Goal: Task Accomplishment & Management: Use online tool/utility

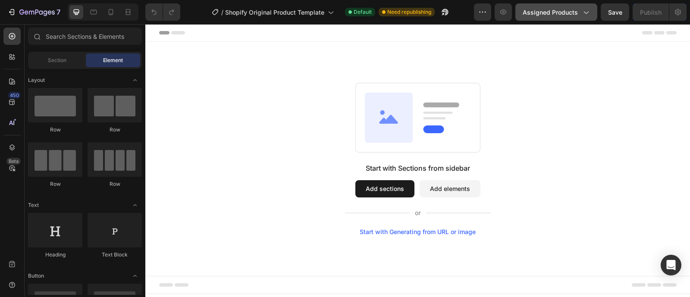
click at [571, 17] on button "Assigned Products" at bounding box center [556, 11] width 82 height 17
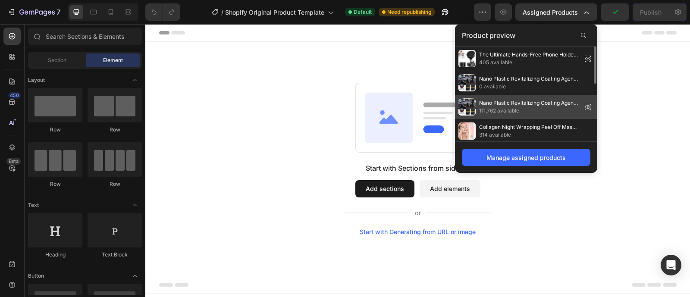
click at [541, 104] on span "Nano Plastic Revitalizing Coating Agent for Car 100ml (Pack of 2)" at bounding box center [528, 103] width 99 height 8
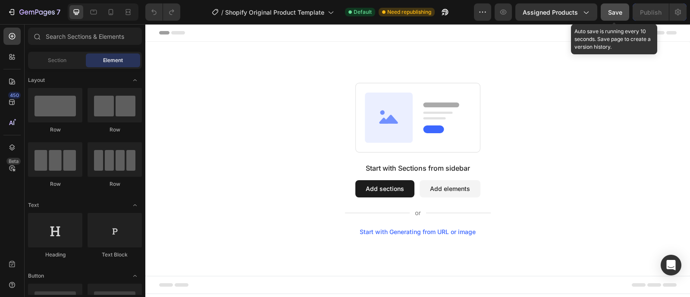
click at [617, 12] on span "Save" at bounding box center [615, 12] width 14 height 7
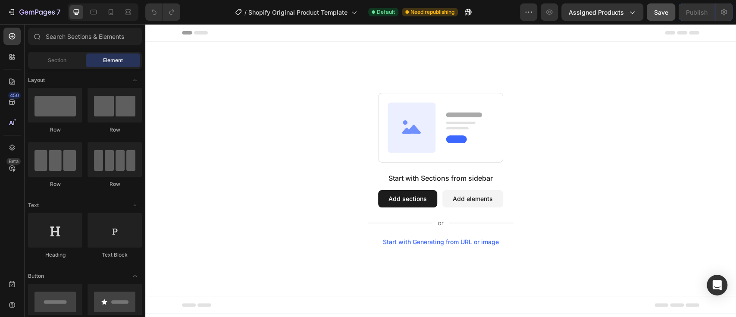
drag, startPoint x: 822, startPoint y: 29, endPoint x: 304, endPoint y: 137, distance: 529.1
click at [304, 137] on div "Start with Sections from sidebar Add sections Add elements Start with Generatin…" at bounding box center [440, 169] width 529 height 153
click at [55, 62] on span "Section" at bounding box center [57, 61] width 19 height 8
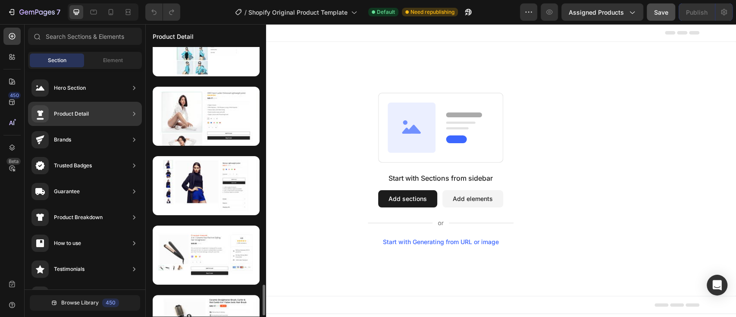
scroll to position [2086, 0]
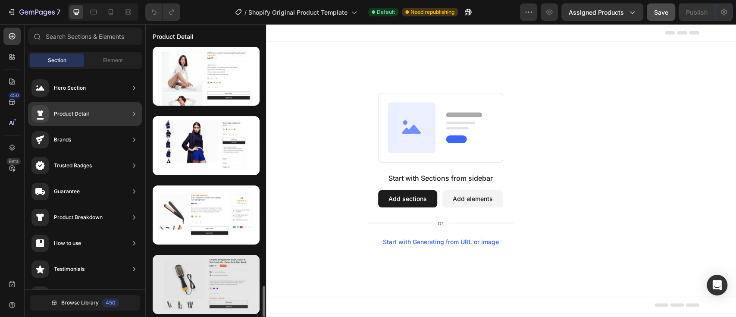
click at [190, 297] on div at bounding box center [206, 284] width 107 height 59
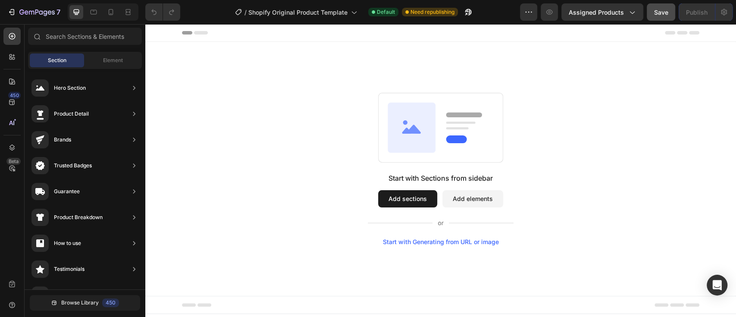
click at [419, 197] on button "Add sections" at bounding box center [407, 198] width 59 height 17
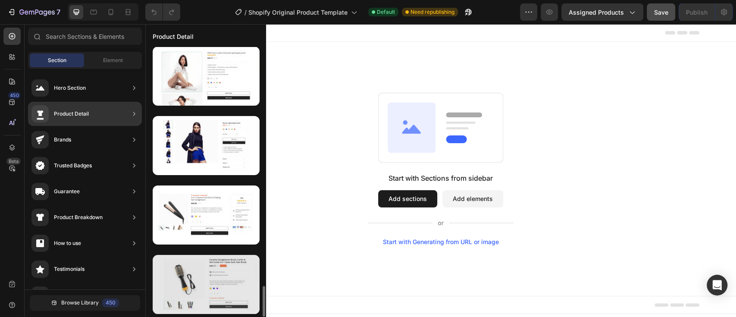
click at [193, 278] on div at bounding box center [206, 284] width 107 height 59
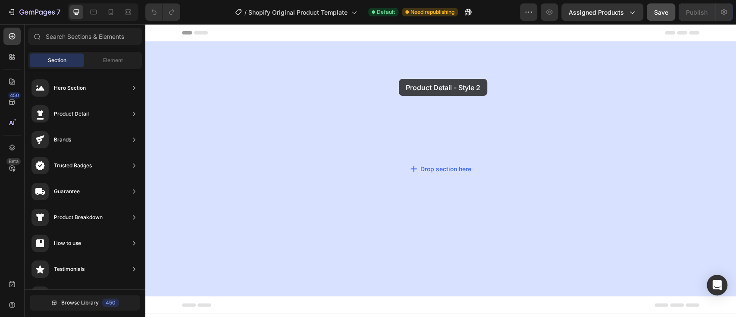
drag, startPoint x: 339, startPoint y: 302, endPoint x: 399, endPoint y: 79, distance: 231.0
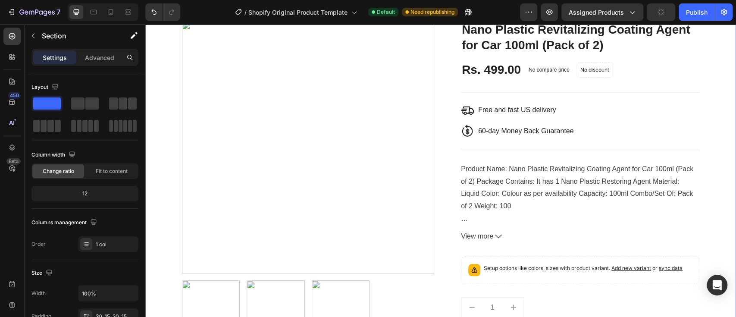
scroll to position [0, 0]
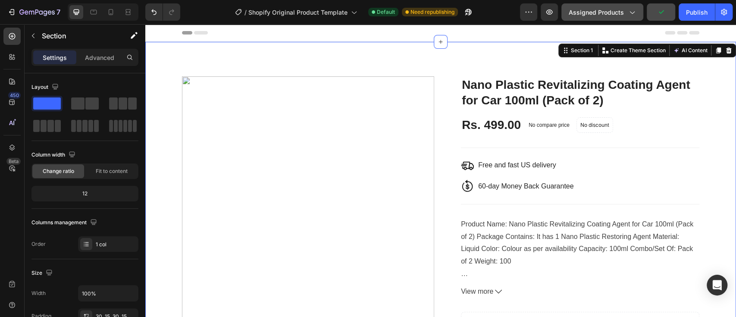
click at [625, 14] on div "Assigned Products" at bounding box center [602, 12] width 67 height 9
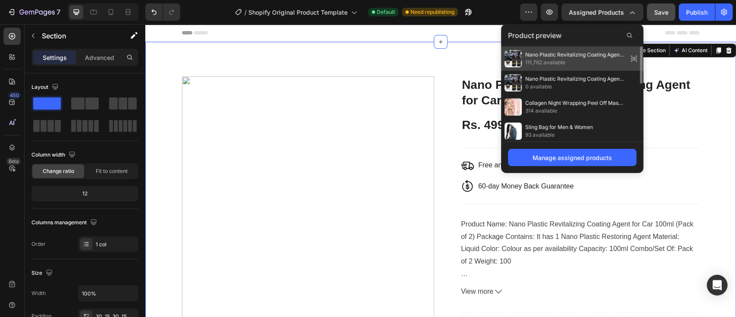
click at [588, 67] on div "Nano Plastic Revitalizing Coating Agent for Car 100ml (Pack of 2) 111,762 avail…" at bounding box center [572, 59] width 142 height 24
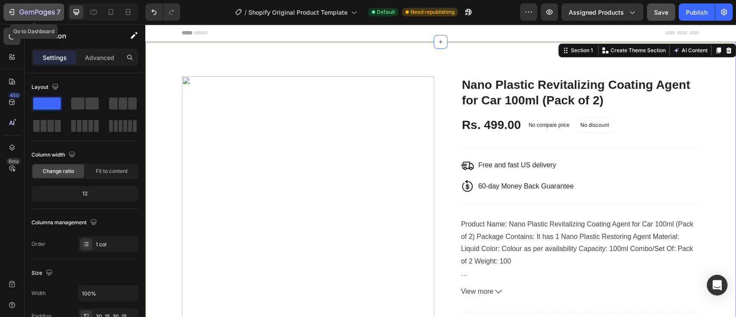
click at [25, 12] on icon "button" at bounding box center [27, 12] width 4 height 4
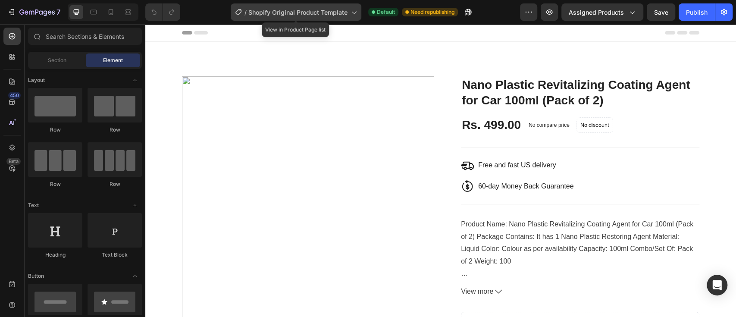
click at [348, 16] on div "/ Shopify Original Product Template" at bounding box center [296, 11] width 131 height 17
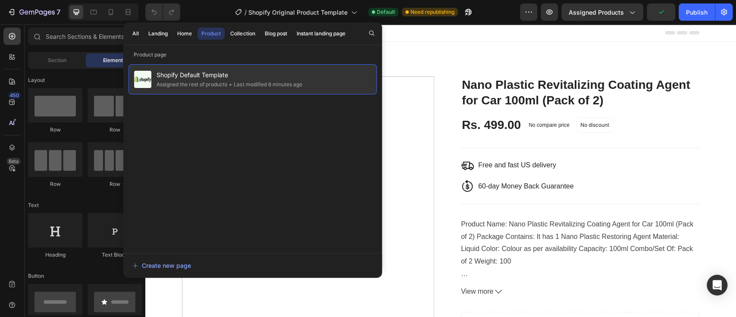
click at [310, 81] on div "Shopify Default Template Assigned the rest of products • Last modified 8 minute…" at bounding box center [253, 79] width 248 height 30
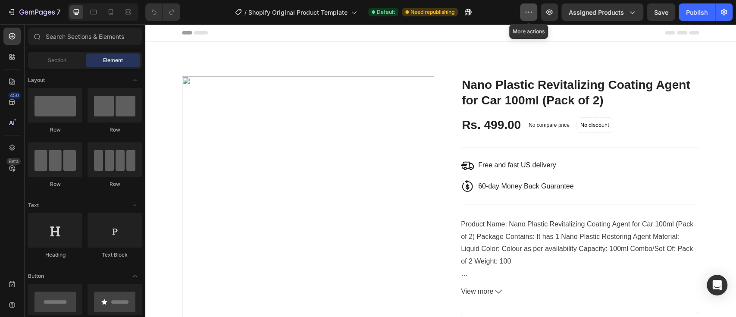
click at [532, 9] on icon "button" at bounding box center [528, 12] width 9 height 9
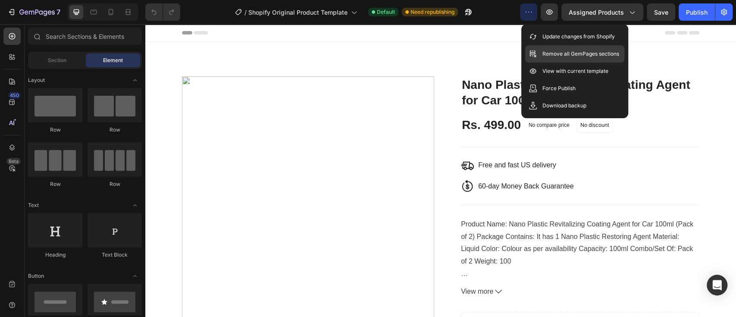
click at [582, 52] on p "Remove all GemPages sections" at bounding box center [581, 54] width 77 height 9
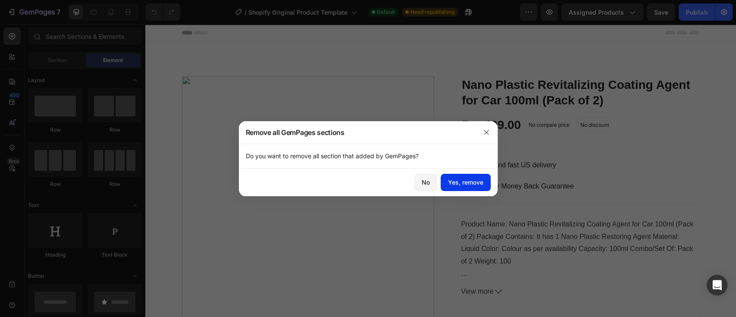
click at [462, 179] on div "Yes, remove" at bounding box center [465, 182] width 35 height 9
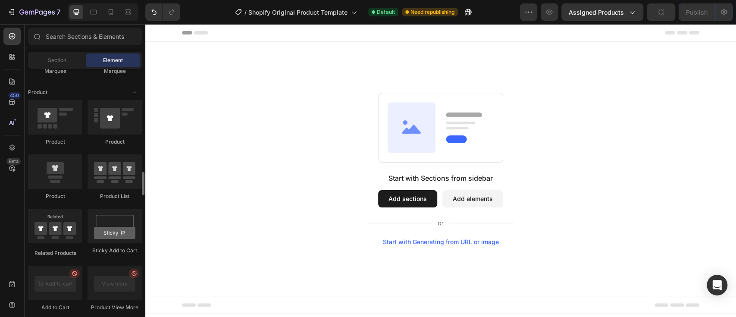
scroll to position [1084, 0]
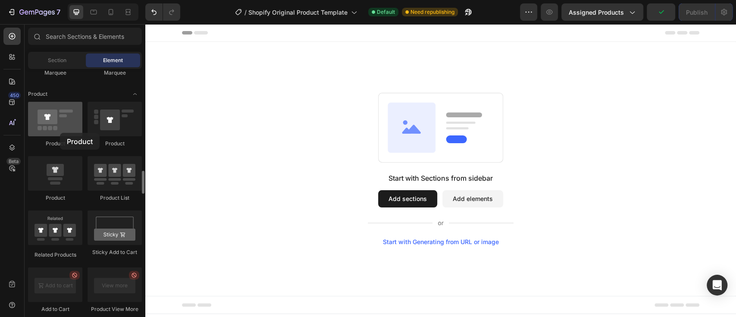
click at [60, 133] on div at bounding box center [55, 119] width 54 height 35
click at [423, 195] on button "Add sections" at bounding box center [407, 198] width 59 height 17
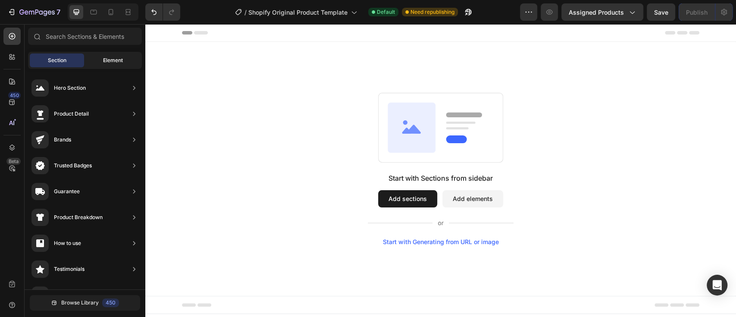
click at [121, 60] on span "Element" at bounding box center [113, 61] width 20 height 8
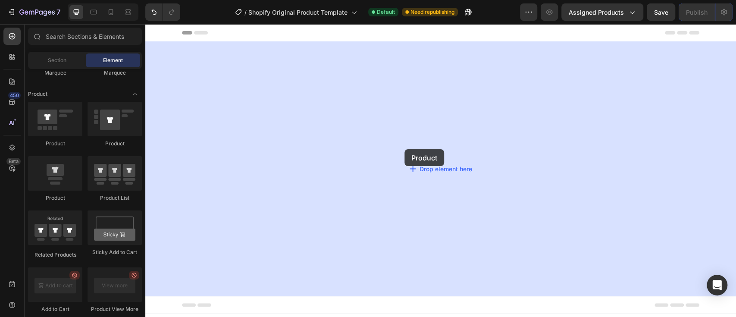
drag, startPoint x: 197, startPoint y: 149, endPoint x: 405, endPoint y: 149, distance: 207.5
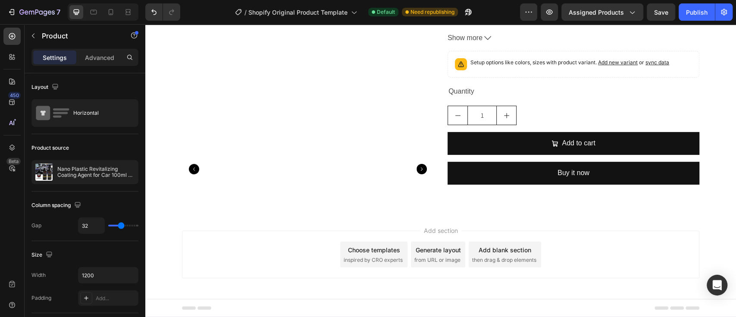
scroll to position [0, 0]
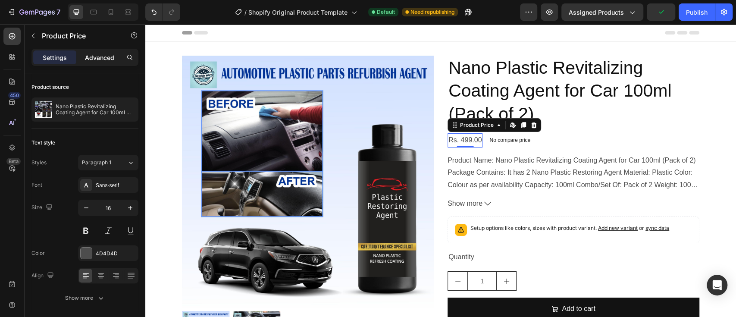
click at [100, 57] on p "Advanced" at bounding box center [99, 57] width 29 height 9
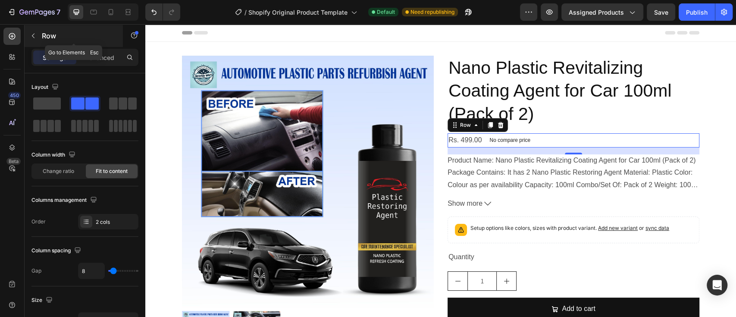
click at [36, 36] on icon "button" at bounding box center [33, 35] width 7 height 7
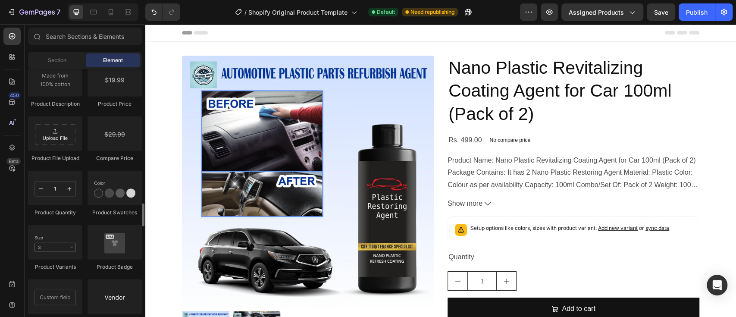
scroll to position [1454, 0]
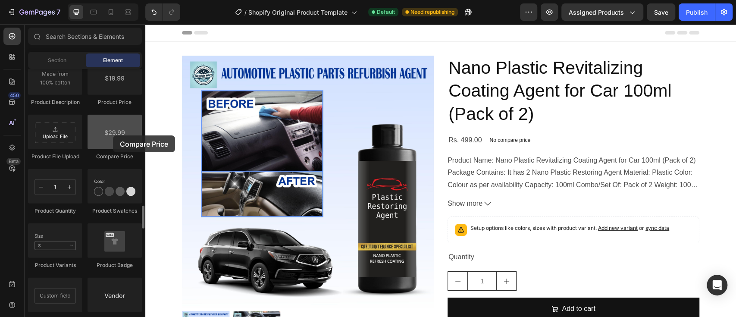
click at [113, 135] on div at bounding box center [115, 132] width 54 height 35
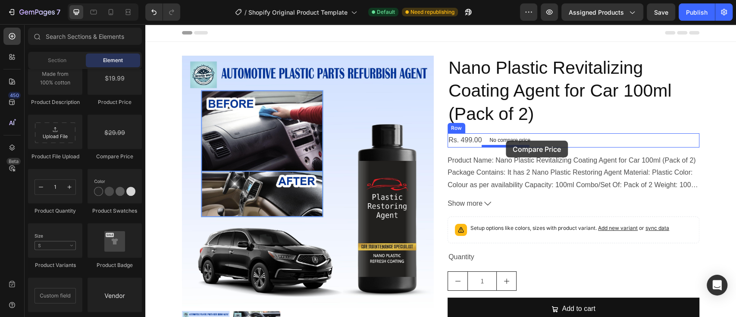
drag, startPoint x: 258, startPoint y: 160, endPoint x: 506, endPoint y: 141, distance: 249.2
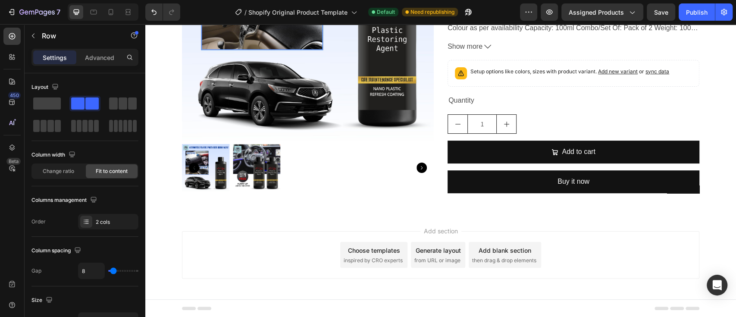
scroll to position [0, 0]
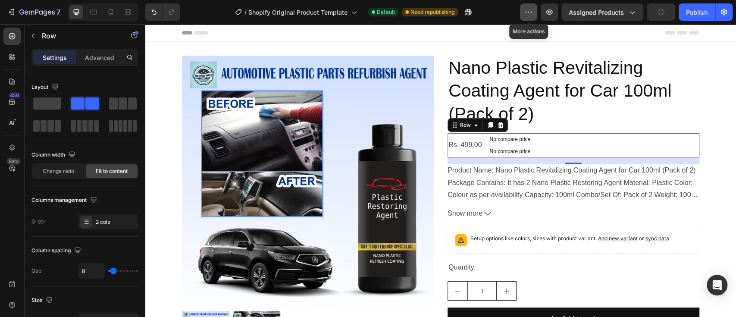
click at [529, 16] on icon "button" at bounding box center [528, 12] width 9 height 9
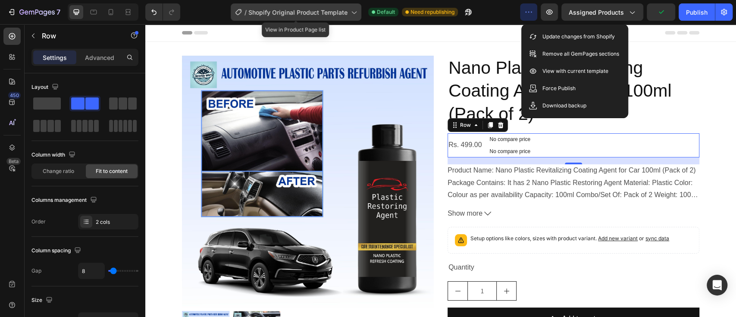
click at [352, 11] on icon at bounding box center [353, 12] width 9 height 9
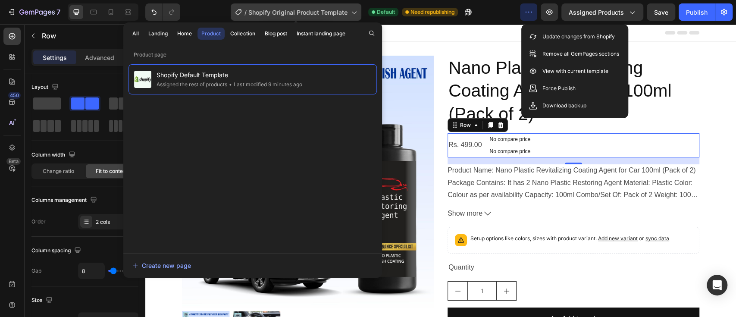
click at [352, 11] on icon at bounding box center [353, 12] width 9 height 9
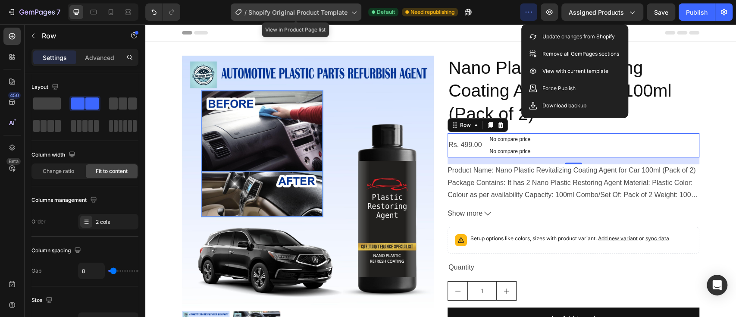
click at [352, 11] on icon at bounding box center [353, 12] width 9 height 9
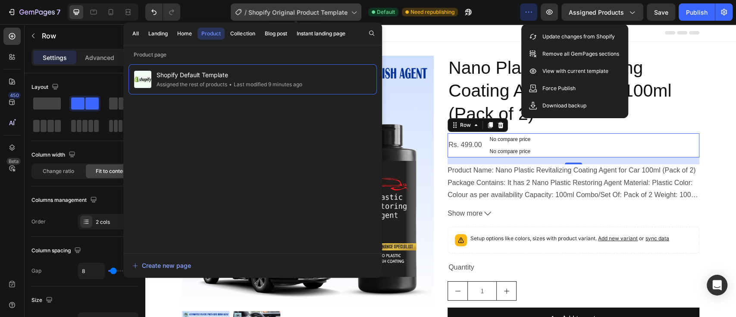
click at [352, 11] on icon at bounding box center [353, 12] width 9 height 9
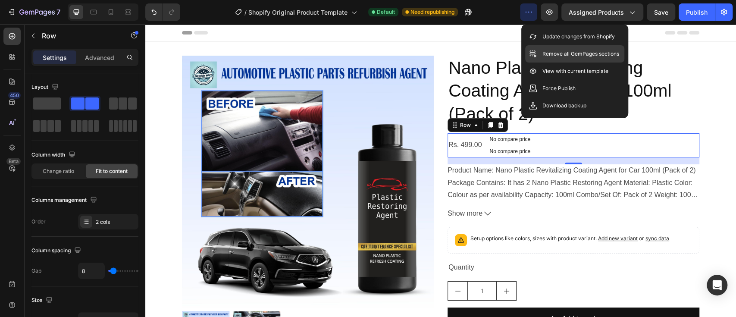
click at [562, 51] on p "Remove all GemPages sections" at bounding box center [581, 54] width 77 height 9
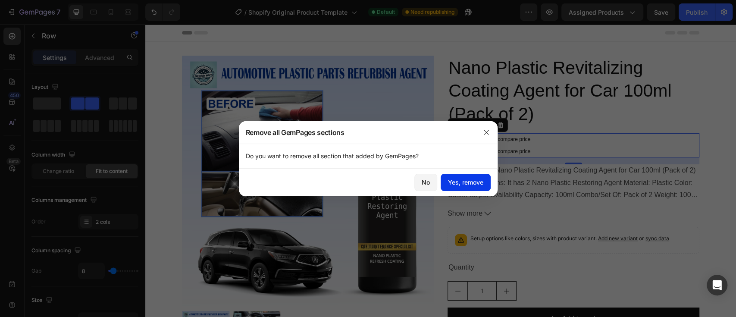
click at [467, 183] on div "Yes, remove" at bounding box center [465, 182] width 35 height 9
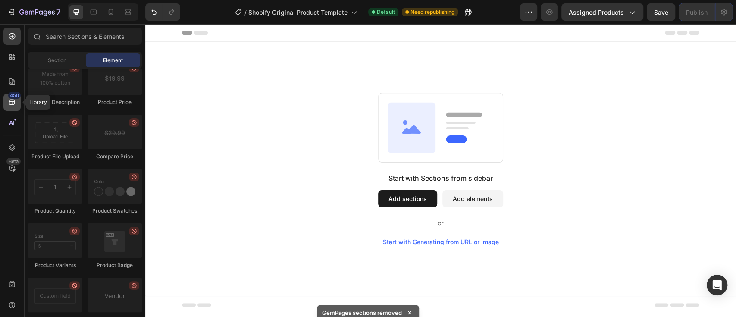
click at [14, 98] on div "450" at bounding box center [14, 95] width 13 height 7
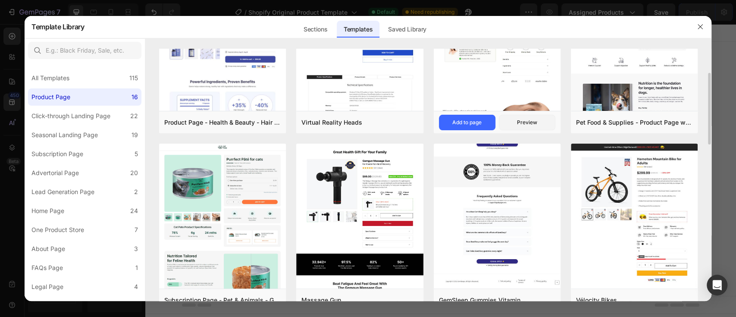
scroll to position [84, 0]
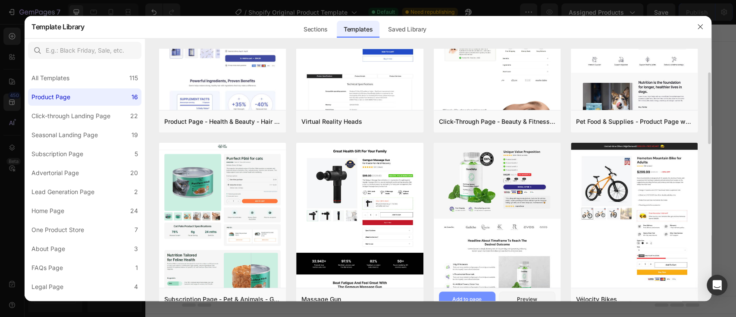
click at [466, 298] on div "Add to page" at bounding box center [466, 299] width 29 height 8
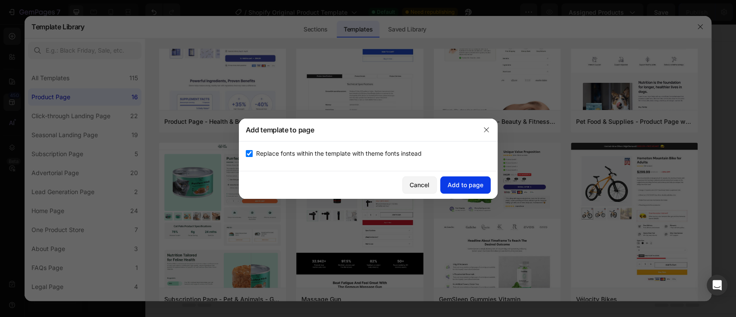
click at [465, 185] on div "Add to page" at bounding box center [466, 184] width 36 height 9
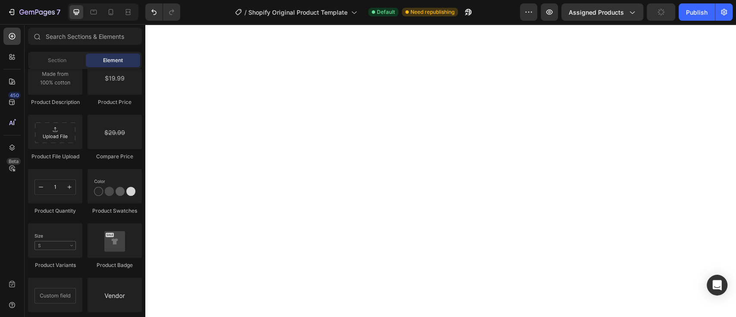
scroll to position [0, 0]
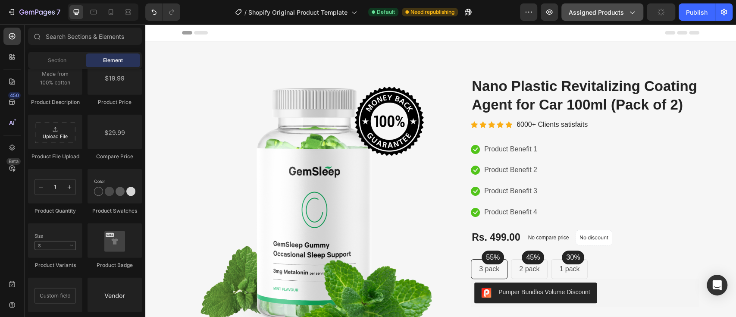
click at [618, 20] on button "Assigned Products" at bounding box center [603, 11] width 82 height 17
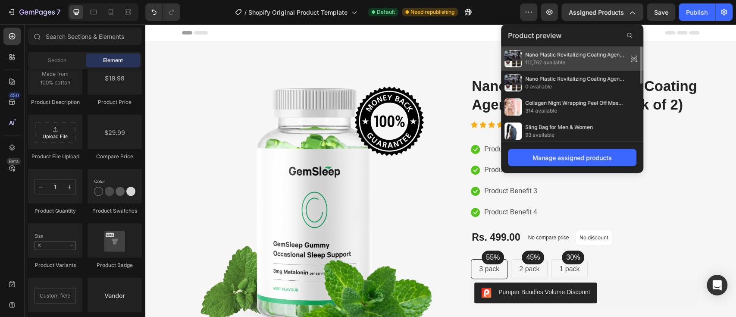
click at [577, 54] on span "Nano Plastic Revitalizing Coating Agent for Car 100ml (Pack of 2)" at bounding box center [574, 55] width 99 height 8
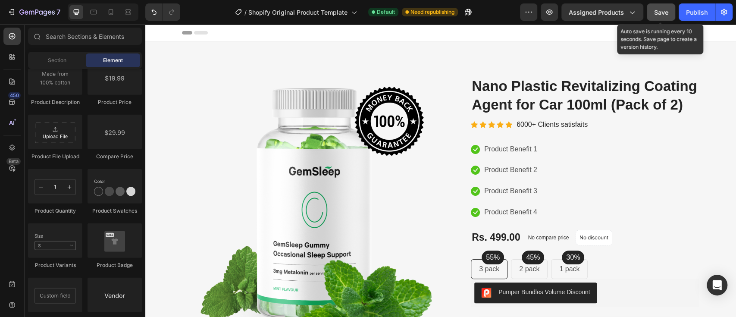
click at [661, 11] on span "Save" at bounding box center [661, 12] width 14 height 7
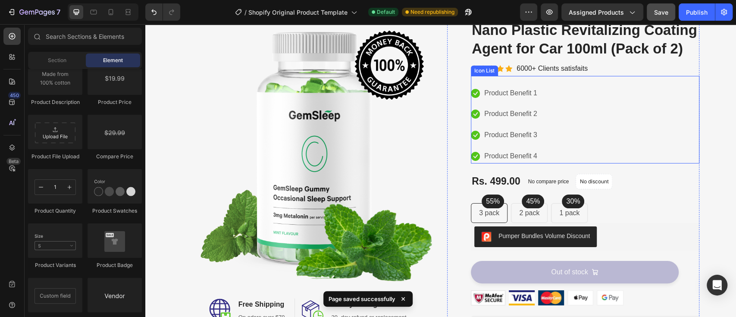
scroll to position [48, 0]
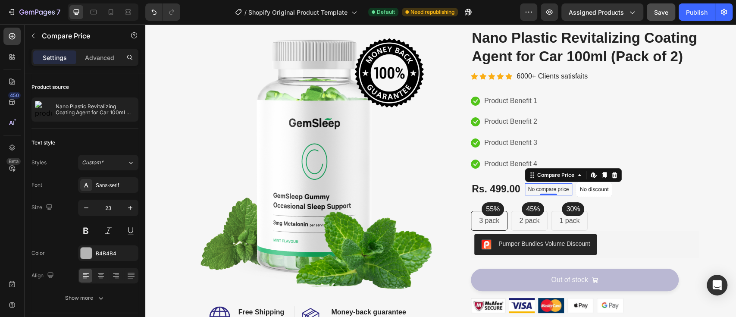
click at [549, 188] on p "No compare price" at bounding box center [548, 189] width 41 height 5
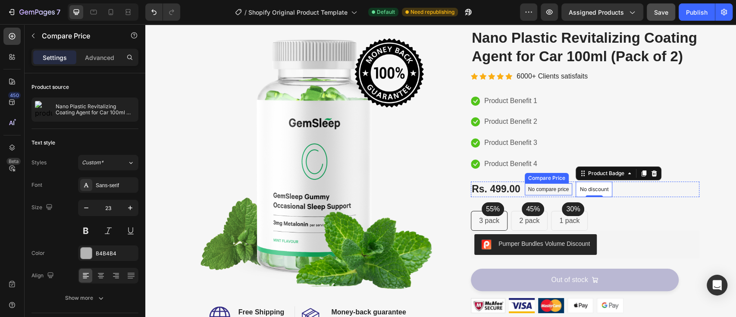
click at [555, 189] on p "No compare price" at bounding box center [548, 189] width 41 height 5
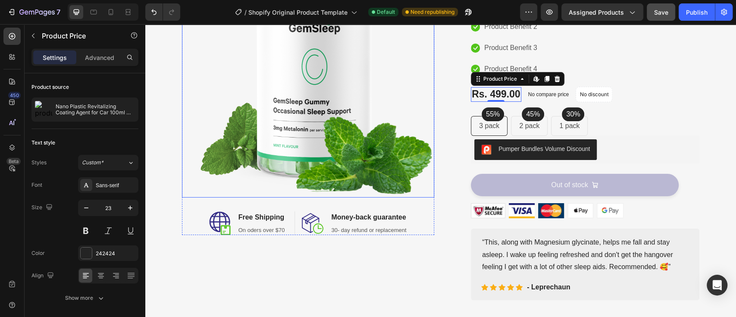
scroll to position [0, 0]
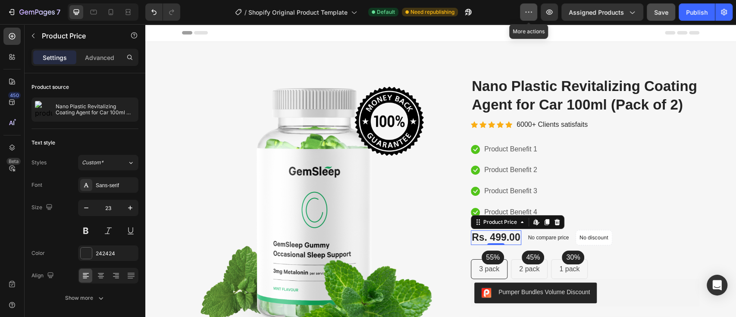
click at [528, 9] on icon "button" at bounding box center [528, 12] width 9 height 9
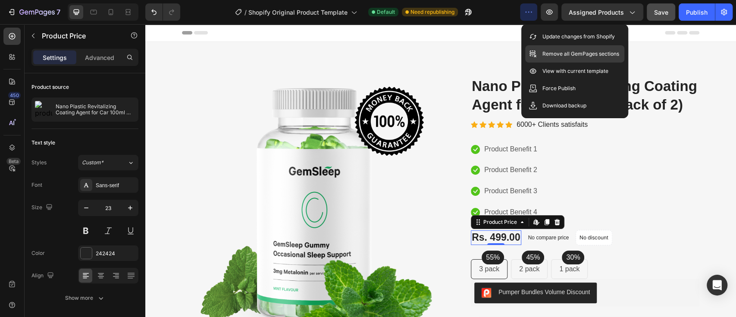
click at [577, 57] on p "Remove all GemPages sections" at bounding box center [581, 54] width 77 height 9
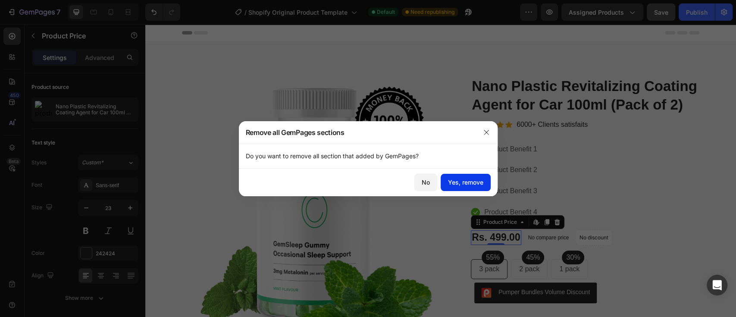
click at [468, 180] on div "Yes, remove" at bounding box center [465, 182] width 35 height 9
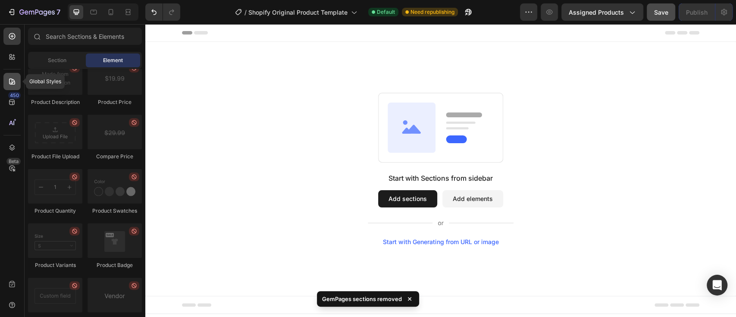
click at [13, 83] on icon at bounding box center [12, 81] width 9 height 9
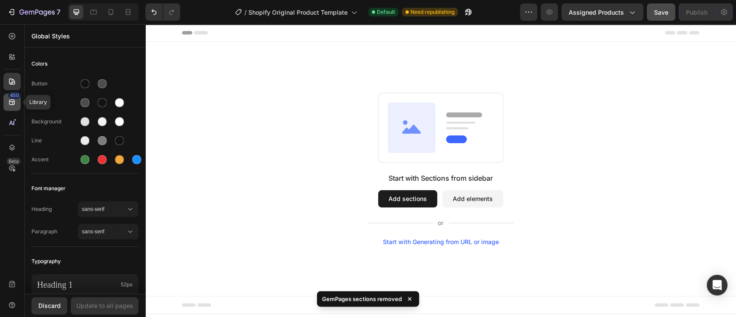
click at [13, 101] on icon at bounding box center [12, 103] width 6 height 6
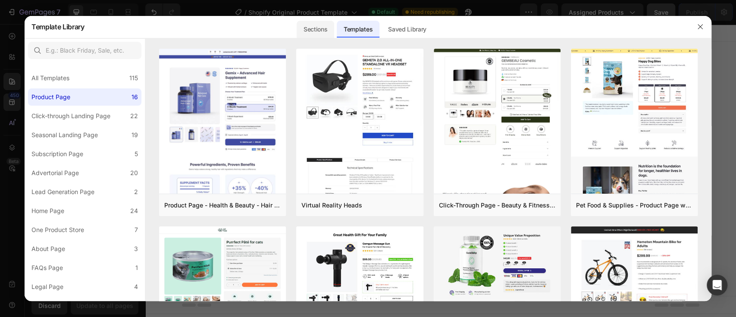
click at [321, 27] on div "Sections" at bounding box center [316, 29] width 38 height 17
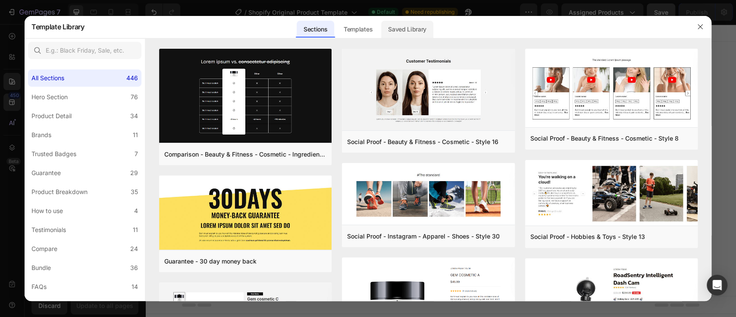
click at [407, 26] on div "Saved Library" at bounding box center [407, 29] width 52 height 17
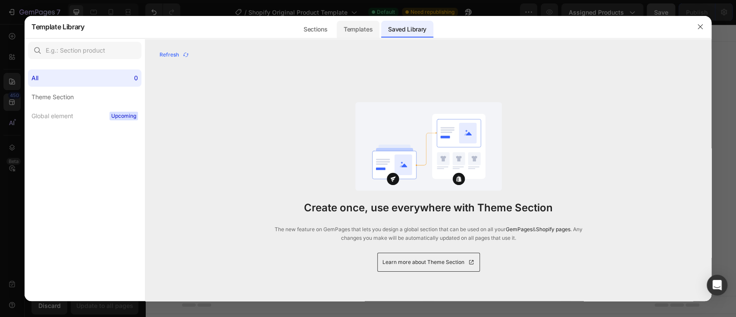
click at [373, 28] on div "Templates" at bounding box center [358, 29] width 43 height 17
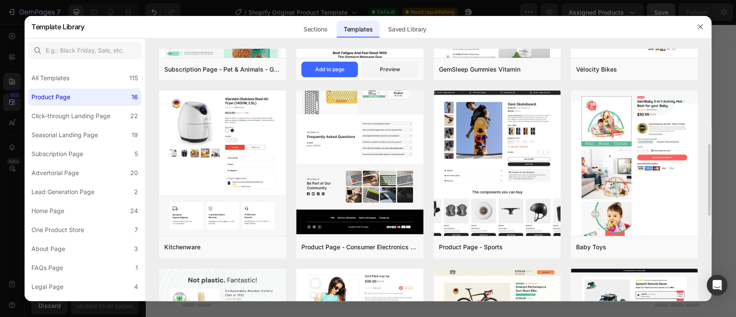
scroll to position [319, 0]
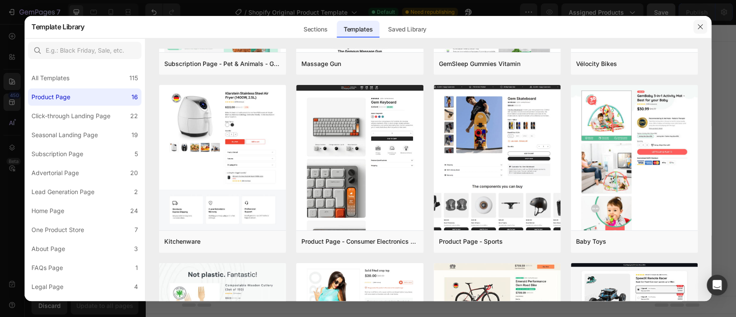
click at [702, 27] on icon "button" at bounding box center [700, 26] width 7 height 7
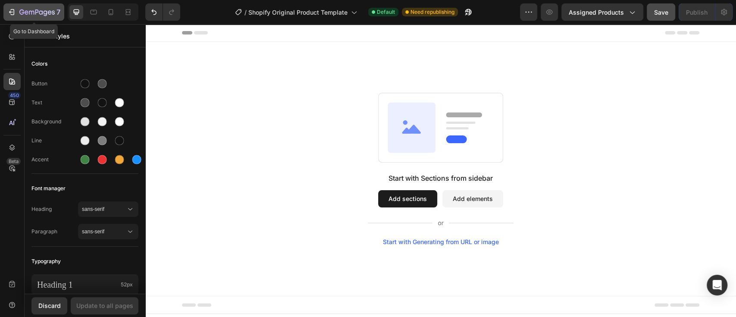
click at [8, 13] on icon "button" at bounding box center [11, 12] width 9 height 9
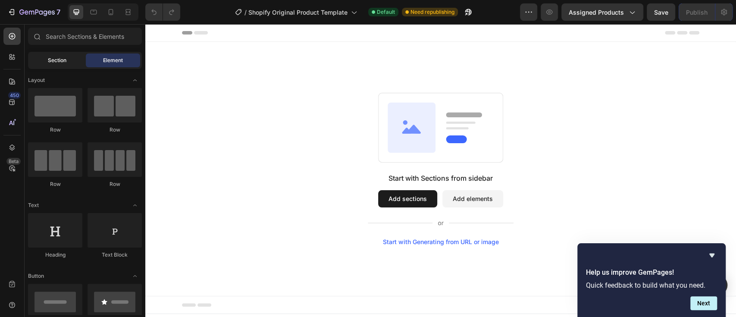
click at [68, 64] on div "Section" at bounding box center [57, 60] width 54 height 14
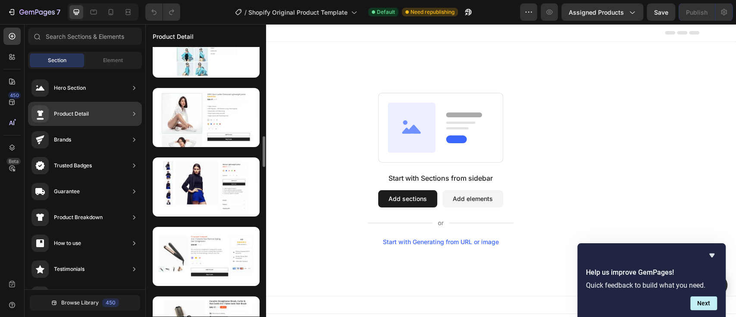
scroll to position [2086, 0]
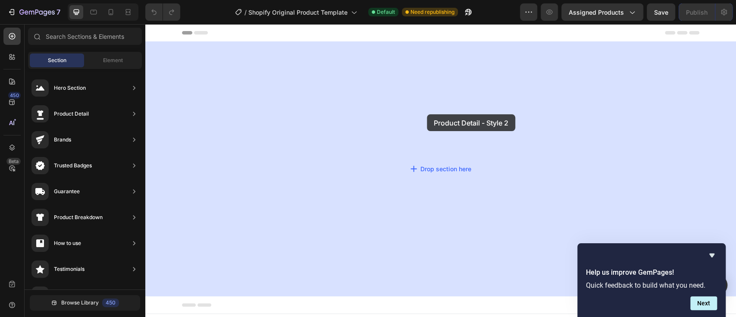
drag, startPoint x: 329, startPoint y: 327, endPoint x: 427, endPoint y: 114, distance: 234.5
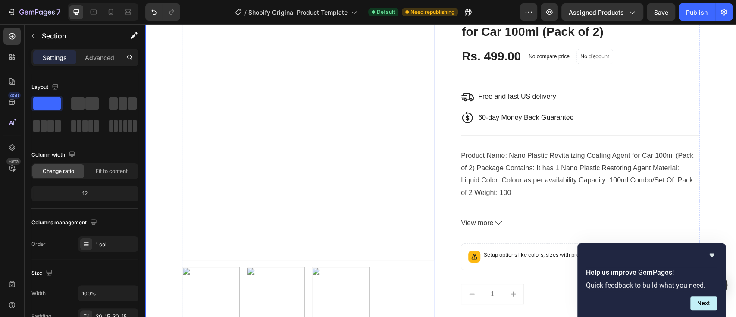
scroll to position [0, 0]
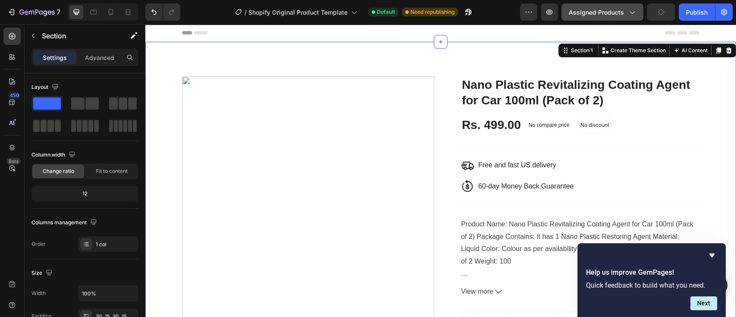
click at [612, 14] on span "Assigned Products" at bounding box center [596, 12] width 55 height 9
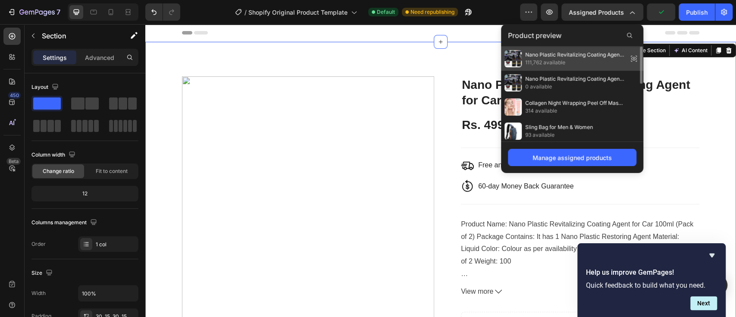
click at [567, 54] on span "Nano Plastic Revitalizing Coating Agent for Car 100ml (Pack of 2)" at bounding box center [574, 55] width 99 height 8
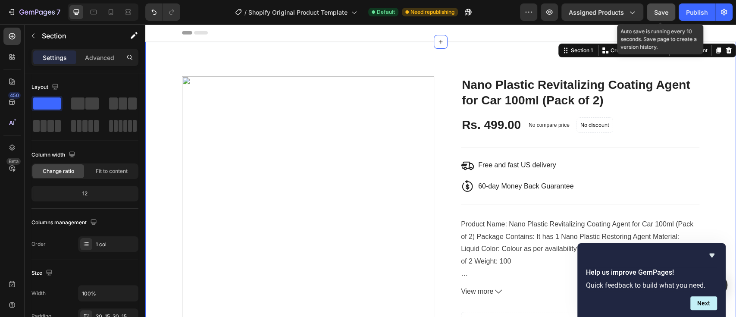
click at [662, 9] on span "Save" at bounding box center [661, 12] width 14 height 7
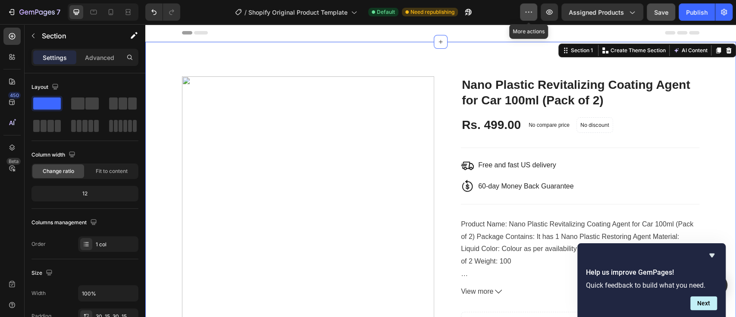
click at [533, 11] on icon "button" at bounding box center [528, 12] width 9 height 9
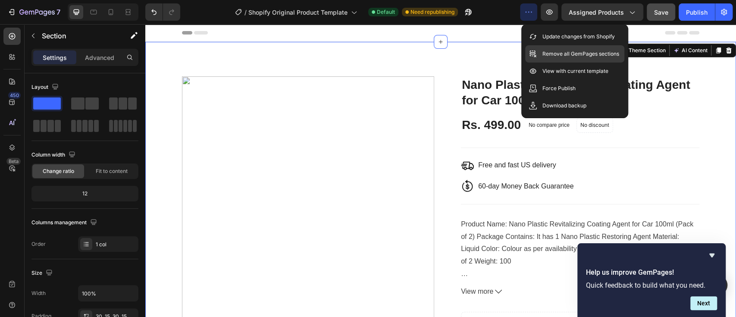
click at [553, 54] on p "Remove all GemPages sections" at bounding box center [581, 54] width 77 height 9
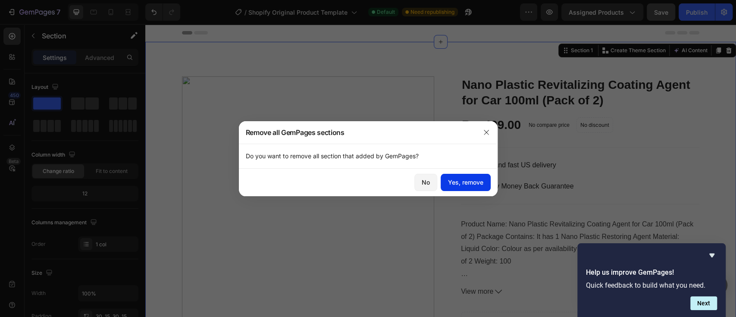
click at [455, 178] on div "Yes, remove" at bounding box center [465, 182] width 35 height 9
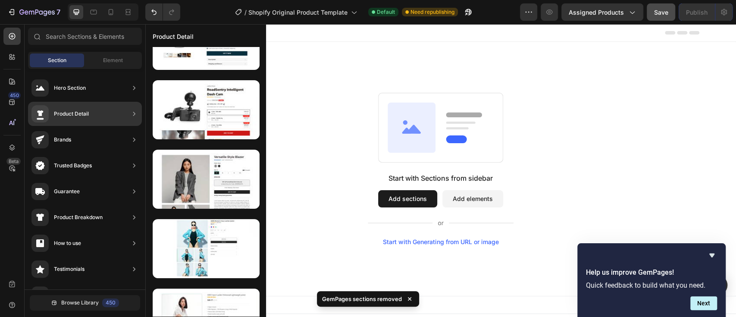
scroll to position [2086, 0]
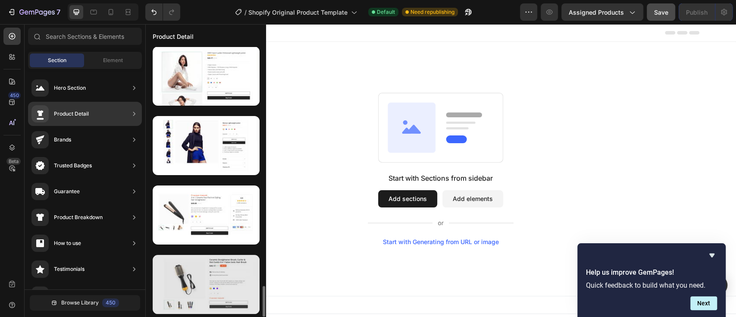
click at [195, 289] on div at bounding box center [206, 284] width 107 height 59
click at [205, 276] on div at bounding box center [206, 284] width 107 height 59
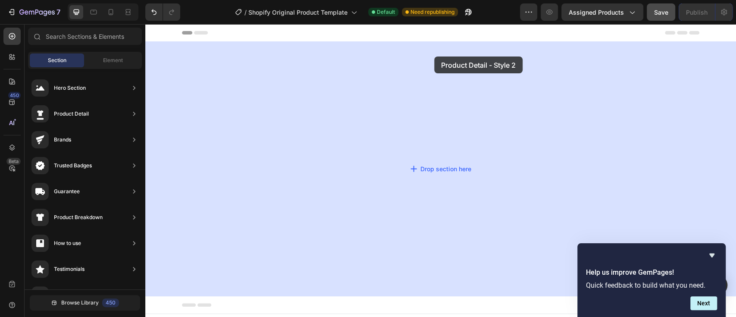
drag, startPoint x: 350, startPoint y: 300, endPoint x: 433, endPoint y: 57, distance: 257.5
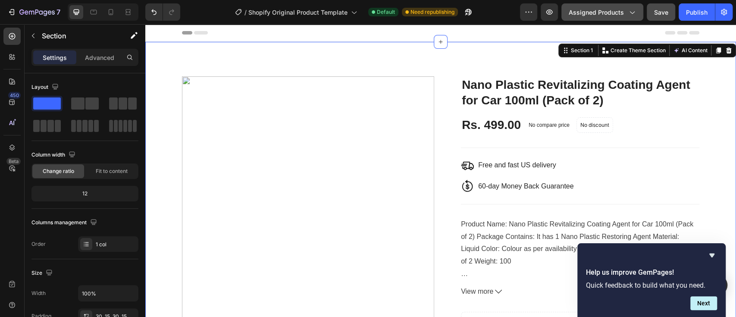
click at [619, 12] on span "Assigned Products" at bounding box center [596, 12] width 55 height 9
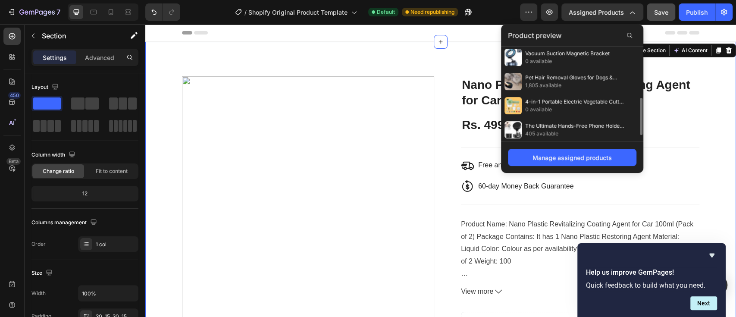
scroll to position [0, 0]
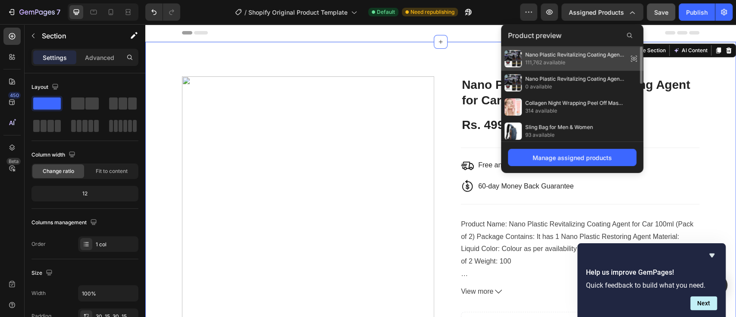
click at [593, 62] on span "111,762 available" at bounding box center [574, 63] width 99 height 8
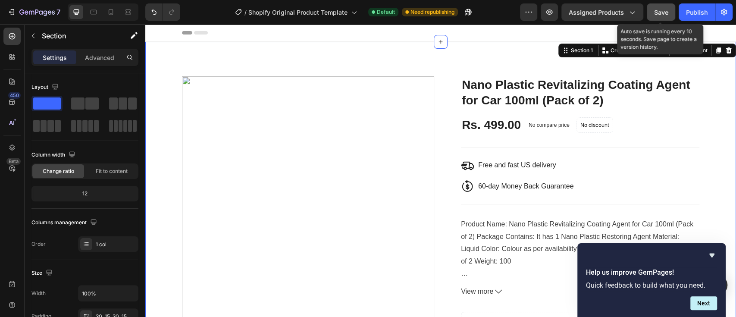
click at [657, 11] on span "Save" at bounding box center [661, 12] width 14 height 7
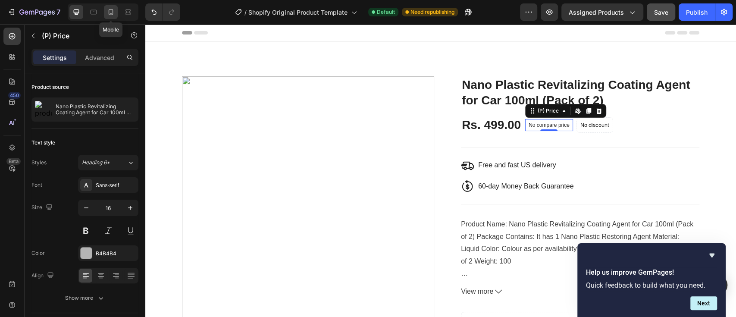
click at [111, 10] on icon at bounding box center [111, 12] width 9 height 9
type input "14"
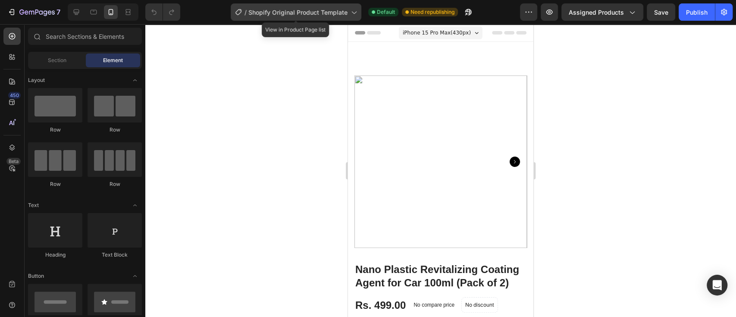
click at [342, 13] on span "Shopify Original Product Template" at bounding box center [297, 12] width 99 height 9
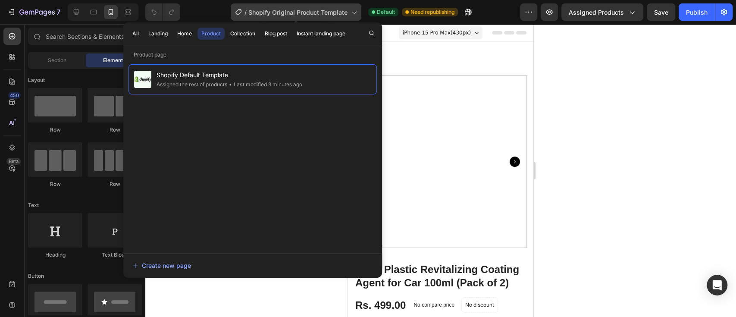
click at [342, 13] on span "Shopify Original Product Template" at bounding box center [297, 12] width 99 height 9
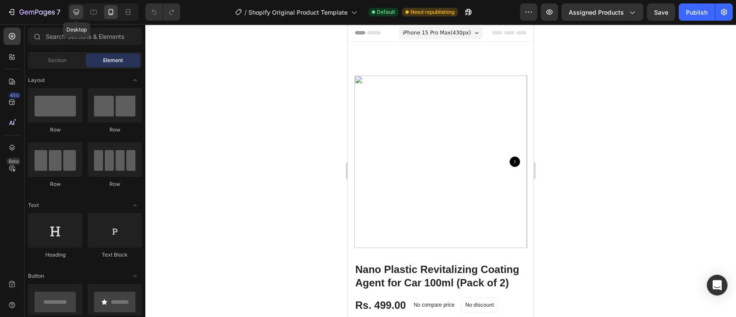
click at [77, 9] on icon at bounding box center [77, 12] width 6 height 6
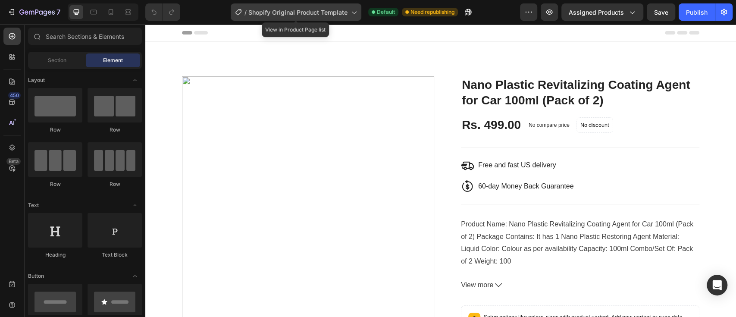
click at [321, 10] on span "Shopify Original Product Template" at bounding box center [297, 12] width 99 height 9
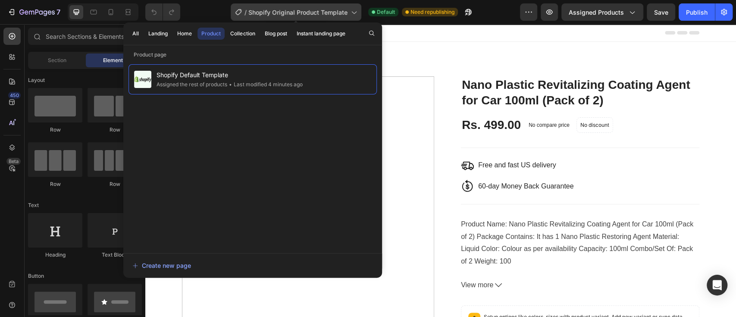
click at [321, 10] on span "Shopify Original Product Template" at bounding box center [297, 12] width 99 height 9
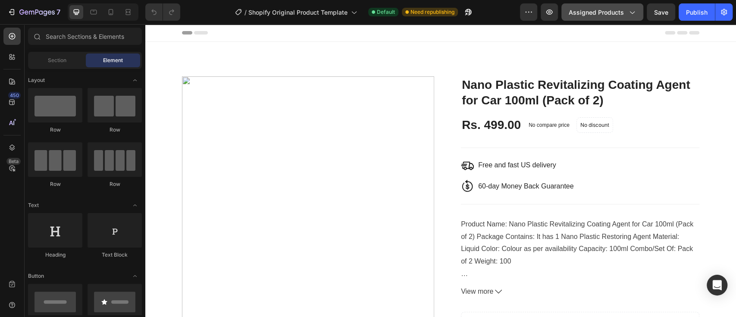
click at [611, 16] on span "Assigned Products" at bounding box center [596, 12] width 55 height 9
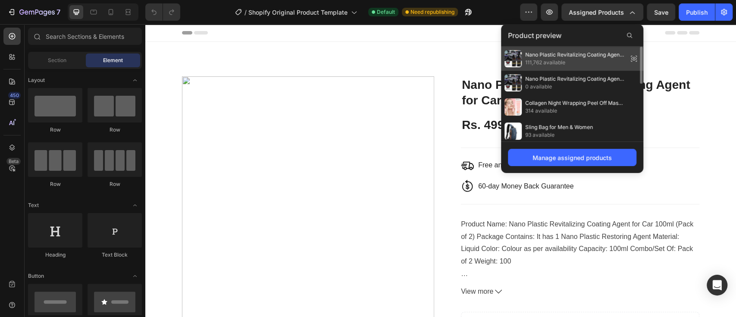
click at [576, 64] on span "111,762 available" at bounding box center [574, 63] width 99 height 8
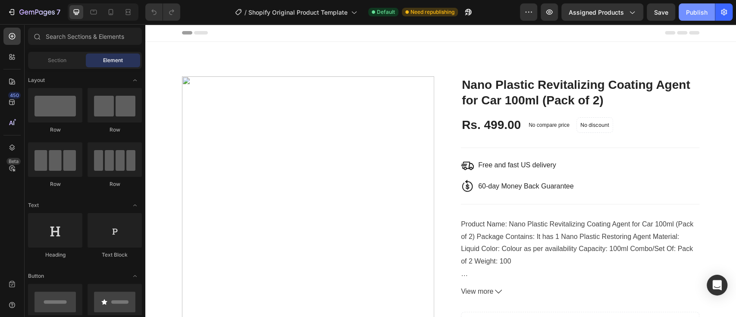
click at [694, 18] on button "Publish" at bounding box center [697, 11] width 36 height 17
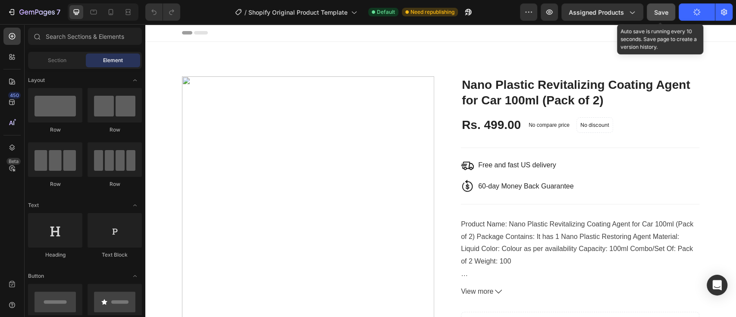
click at [664, 14] on span "Save" at bounding box center [661, 12] width 14 height 7
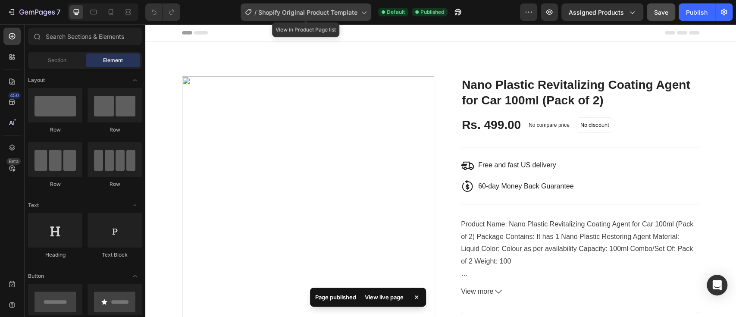
click at [353, 17] on div "/ Shopify Original Product Template" at bounding box center [306, 11] width 131 height 17
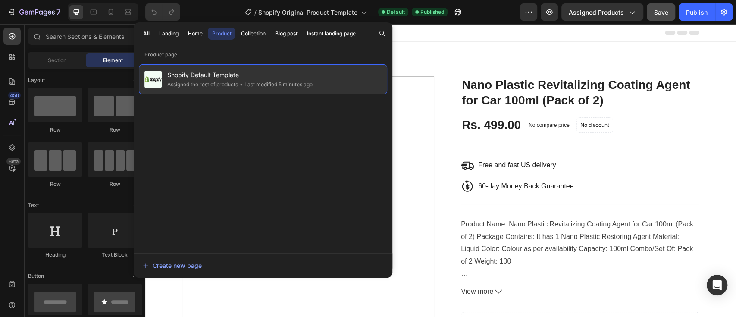
drag, startPoint x: 283, startPoint y: 83, endPoint x: 252, endPoint y: 74, distance: 32.3
click at [252, 74] on span "Shopify Default Template" at bounding box center [239, 75] width 145 height 10
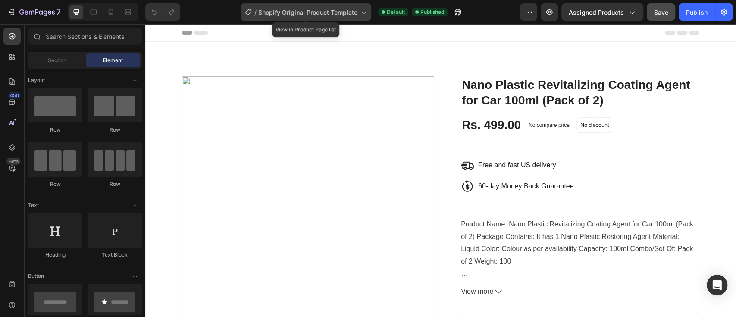
click at [348, 14] on span "Shopify Original Product Template" at bounding box center [307, 12] width 99 height 9
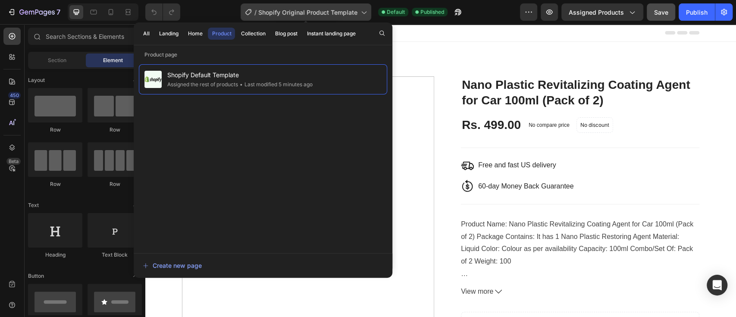
click at [348, 14] on span "Shopify Original Product Template" at bounding box center [307, 12] width 99 height 9
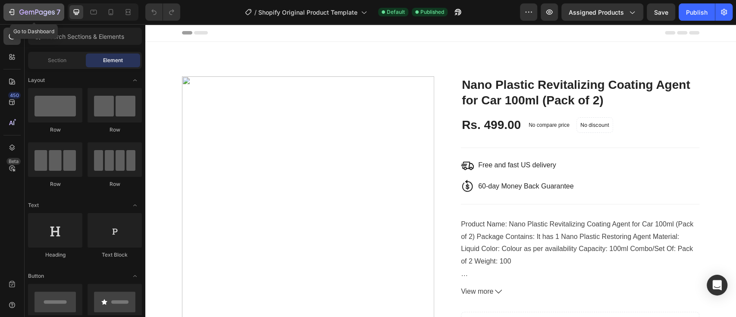
click at [16, 12] on div "7" at bounding box center [33, 12] width 53 height 10
